Goal: Task Accomplishment & Management: Use online tool/utility

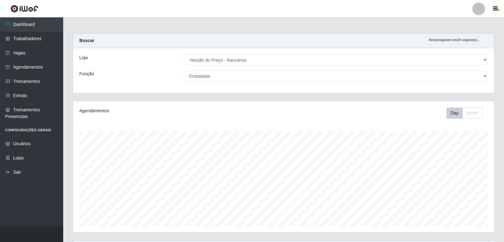
select select "157"
select select "1"
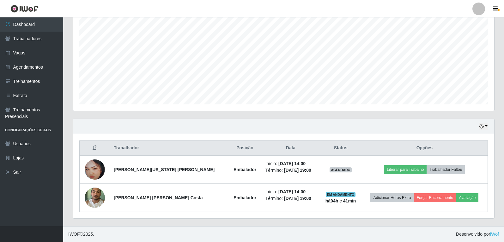
scroll to position [131, 421]
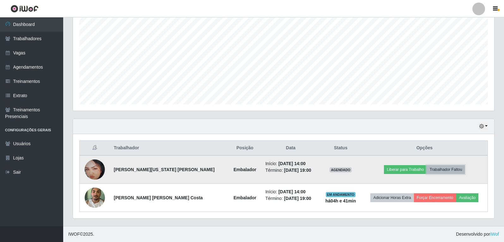
click at [441, 168] on button "Trabalhador Faltou" at bounding box center [446, 169] width 38 height 9
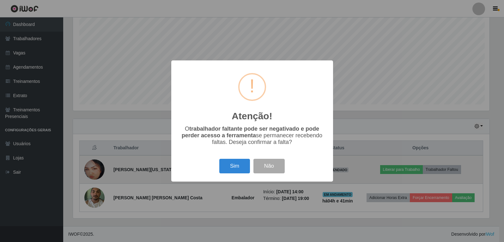
scroll to position [131, 418]
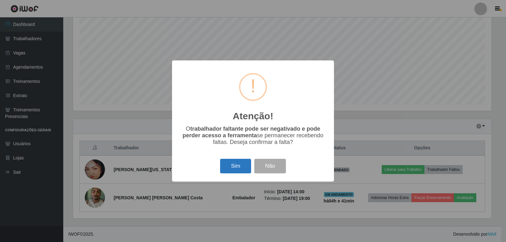
click at [244, 168] on button "Sim" at bounding box center [235, 166] width 31 height 15
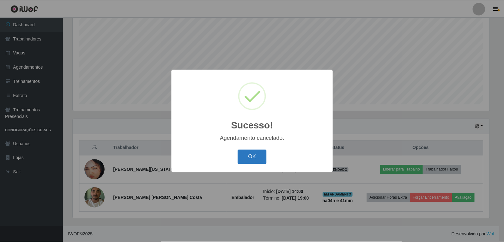
scroll to position [94, 0]
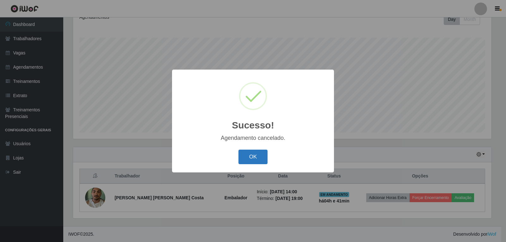
drag, startPoint x: 251, startPoint y: 158, endPoint x: 279, endPoint y: 170, distance: 30.5
click at [251, 159] on button "OK" at bounding box center [252, 156] width 29 height 15
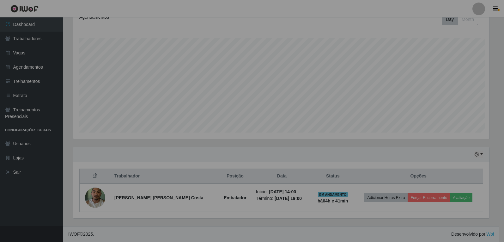
scroll to position [131, 421]
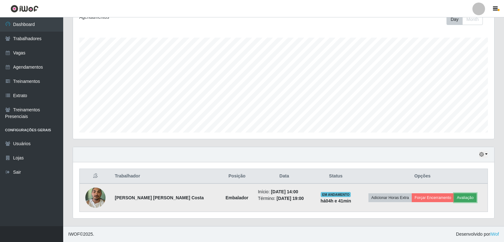
click at [461, 198] on button "Avaliação" at bounding box center [465, 197] width 22 height 9
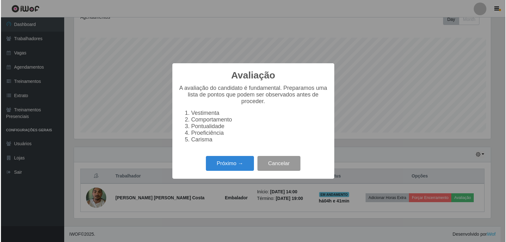
scroll to position [131, 418]
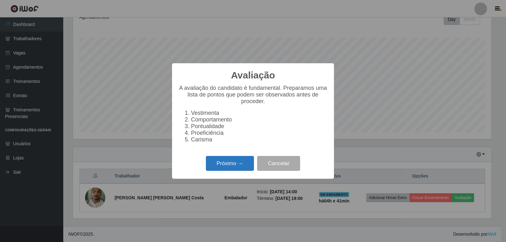
click at [223, 162] on button "Próximo →" at bounding box center [230, 163] width 48 height 15
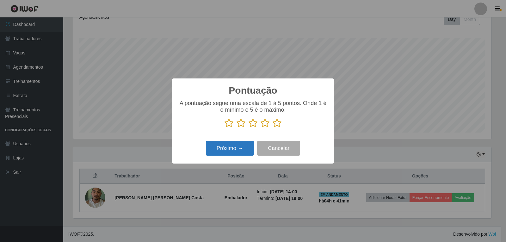
scroll to position [315897, 315610]
click at [276, 125] on icon at bounding box center [276, 122] width 9 height 9
click at [272, 128] on input "radio" at bounding box center [272, 128] width 0 height 0
click at [236, 146] on button "Próximo →" at bounding box center [230, 148] width 48 height 15
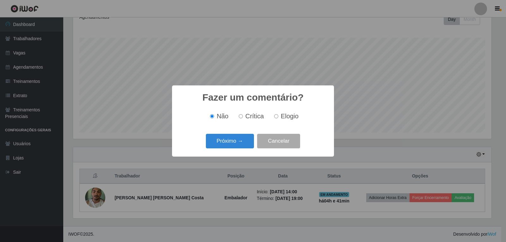
click at [285, 119] on span "Elogio" at bounding box center [290, 116] width 18 height 7
click at [278, 118] on input "Elogio" at bounding box center [276, 116] width 4 height 4
radio input "true"
click at [229, 143] on button "Próximo →" at bounding box center [230, 141] width 48 height 15
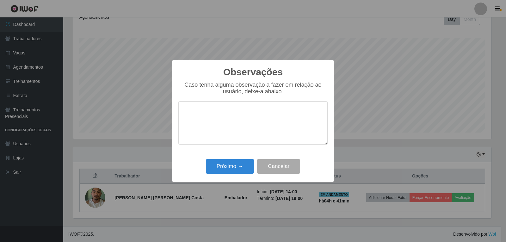
click at [241, 116] on textarea at bounding box center [252, 122] width 149 height 43
type textarea "OTIMO"
click at [218, 165] on button "Próximo →" at bounding box center [230, 166] width 48 height 15
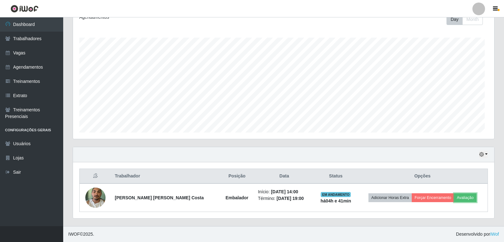
scroll to position [131, 421]
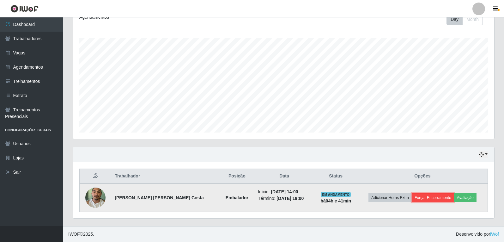
click at [420, 197] on button "Forçar Encerramento" at bounding box center [433, 197] width 42 height 9
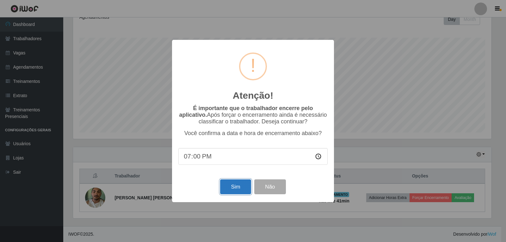
click at [232, 188] on button "Sim" at bounding box center [235, 186] width 31 height 15
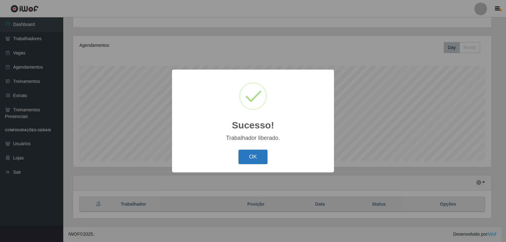
click at [246, 162] on button "OK" at bounding box center [252, 156] width 29 height 15
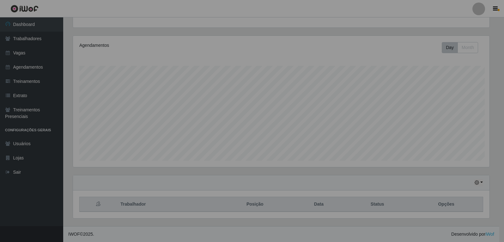
scroll to position [131, 421]
